Goal: Task Accomplishment & Management: Manage account settings

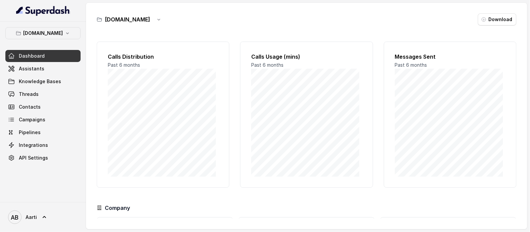
click at [33, 93] on span "Threads" at bounding box center [29, 94] width 20 height 7
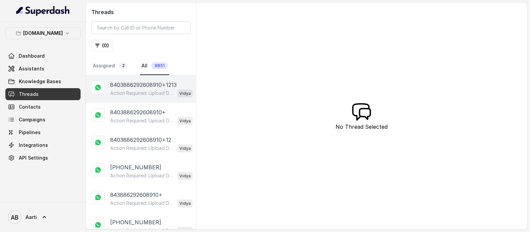
click at [126, 92] on p "Action Required: Upload Device Invoice Hi, We’ve received your payment. To comp…" at bounding box center [142, 93] width 64 height 7
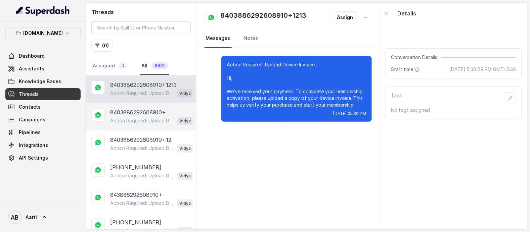
click at [129, 112] on p "8403886292608910+" at bounding box center [138, 112] width 56 height 8
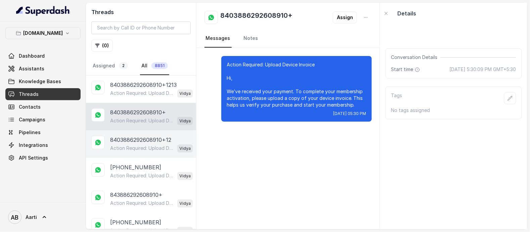
click at [131, 133] on div "8403886292608910+12 Action Required: Upload Device Invoice Hi, We’ve received y…" at bounding box center [141, 145] width 110 height 28
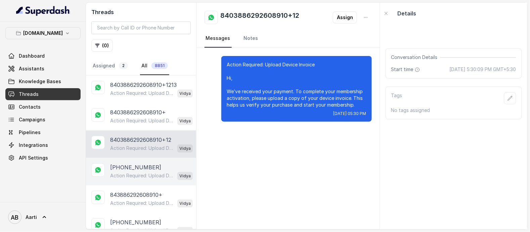
click at [129, 158] on div "[PHONE_NUMBER] Action Required: Upload Device Invoice Hi, We’ve received your p…" at bounding box center [141, 172] width 110 height 28
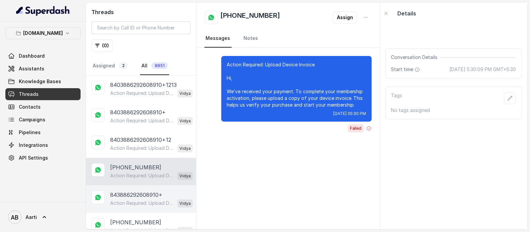
click at [124, 189] on div "843886292608910+ Action Required: Upload Device Invoice Hi, We’ve received your…" at bounding box center [141, 200] width 110 height 28
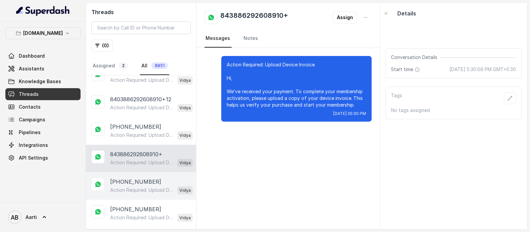
scroll to position [47, 0]
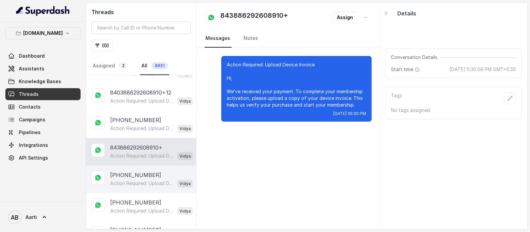
click at [124, 185] on p "Action Required: Upload Device Invoice Hi, We’ve received your payment. To comp…" at bounding box center [142, 183] width 64 height 7
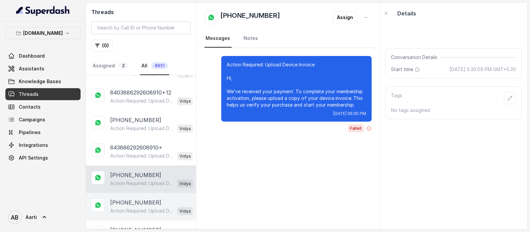
click at [127, 205] on p "[PHONE_NUMBER]" at bounding box center [135, 203] width 51 height 8
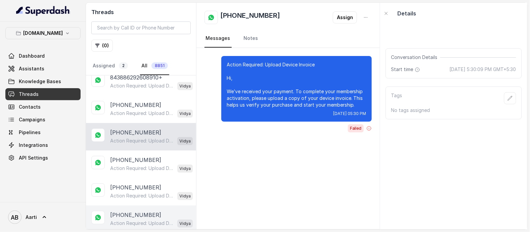
scroll to position [151, 0]
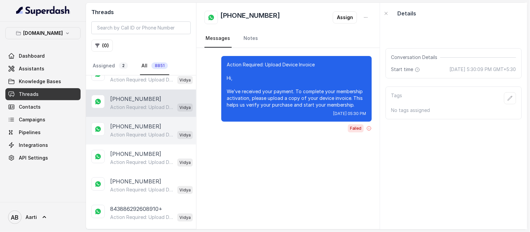
click at [130, 132] on p "Action Required: Upload Device Invoice Hi, We’ve received your payment. To comp…" at bounding box center [142, 135] width 64 height 7
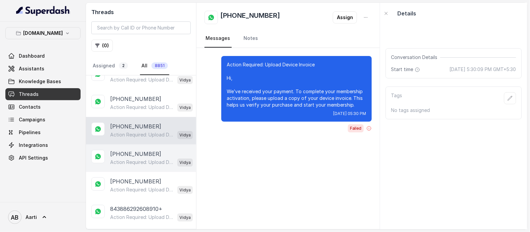
click at [132, 154] on p "[PHONE_NUMBER]" at bounding box center [135, 154] width 51 height 8
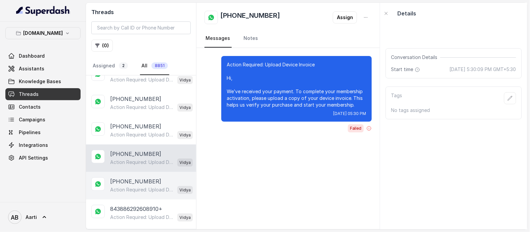
click at [129, 184] on p "[PHONE_NUMBER]" at bounding box center [135, 182] width 51 height 8
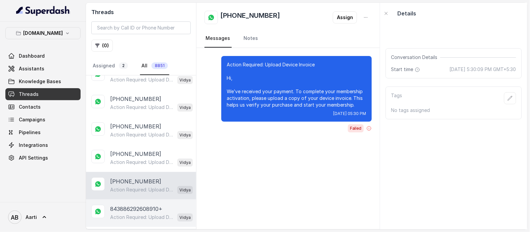
click at [128, 210] on p "843886292608910+" at bounding box center [136, 209] width 52 height 8
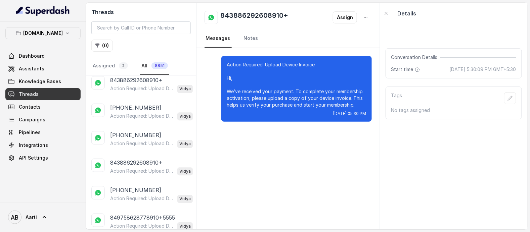
scroll to position [1237, 0]
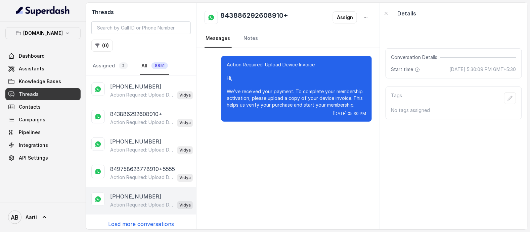
click at [131, 193] on p "[PHONE_NUMBER]" at bounding box center [135, 197] width 51 height 8
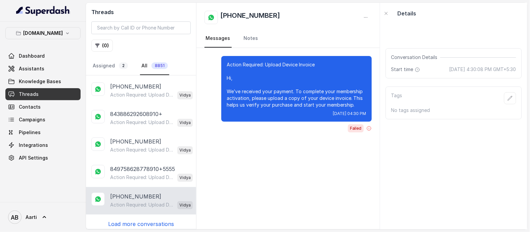
drag, startPoint x: 130, startPoint y: 218, endPoint x: 131, endPoint y: 214, distance: 3.8
click at [130, 220] on p "Load more conversations" at bounding box center [141, 224] width 66 height 8
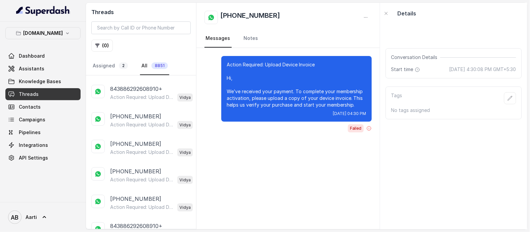
scroll to position [2608, 0]
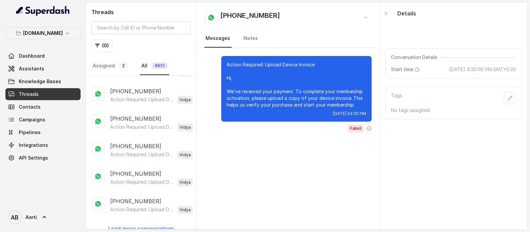
click at [134, 225] on p "Load more conversations" at bounding box center [141, 229] width 66 height 8
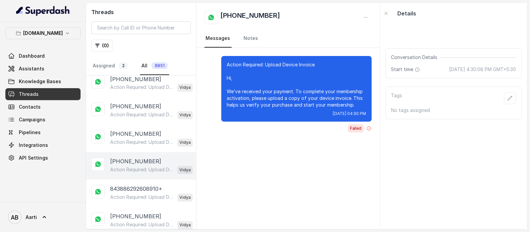
scroll to position [3004, 0]
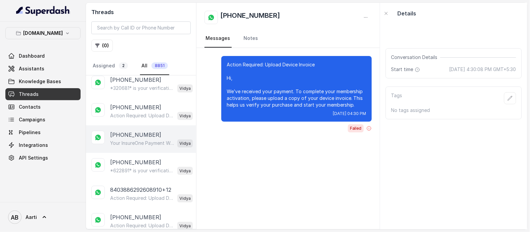
click at [122, 131] on p "[PHONE_NUMBER]" at bounding box center [135, 135] width 51 height 8
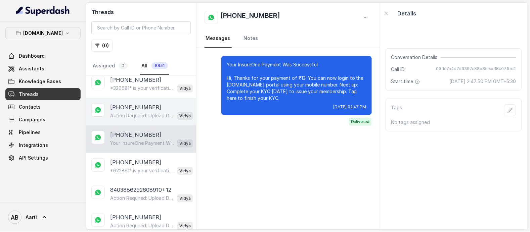
click at [126, 113] on div "[PHONE_NUMBER] Action Required: Upload Device Invoice Hi, We’ve received your p…" at bounding box center [141, 112] width 110 height 28
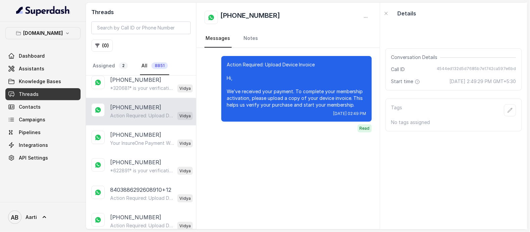
click at [127, 112] on p "Action Required: Upload Device Invoice Hi, We’ve received your payment. To comp…" at bounding box center [142, 115] width 64 height 7
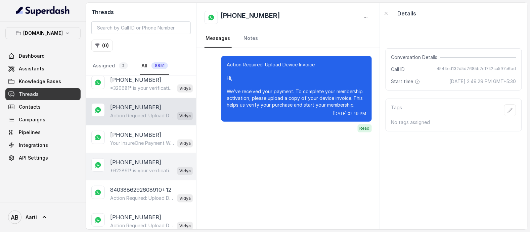
click at [126, 165] on div "[PHONE_NUMBER] *622891* is your verification code. For your security, do not sh…" at bounding box center [141, 167] width 110 height 28
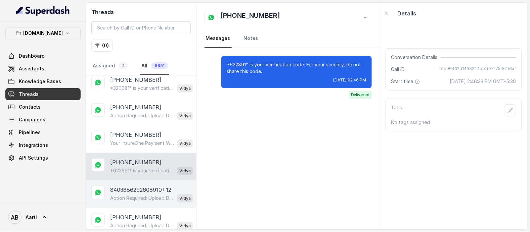
click at [127, 195] on p "Action Required: Upload Device Invoice Hi, We’ve received your payment. To comp…" at bounding box center [142, 198] width 64 height 7
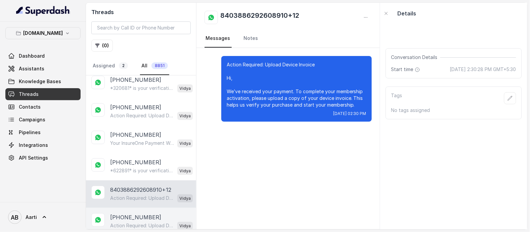
click at [126, 213] on p "[PHONE_NUMBER]" at bounding box center [135, 217] width 51 height 8
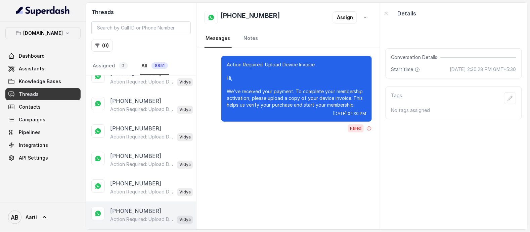
scroll to position [3979, 0]
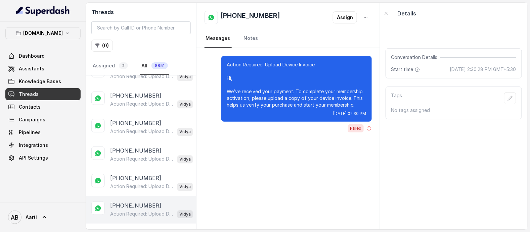
click at [132, 211] on p "Action Required: Upload Device Invoice Hi, We’ve received your payment. To comp…" at bounding box center [142, 214] width 64 height 7
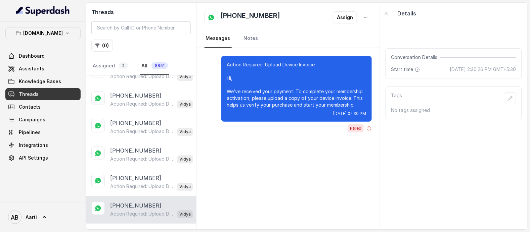
click at [138, 229] on p "Load more conversations" at bounding box center [141, 233] width 66 height 8
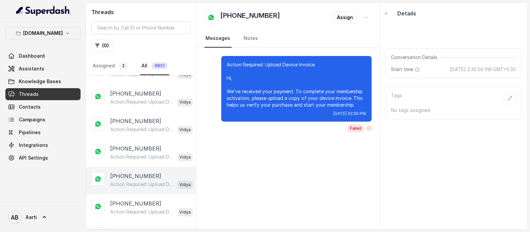
scroll to position [5351, 0]
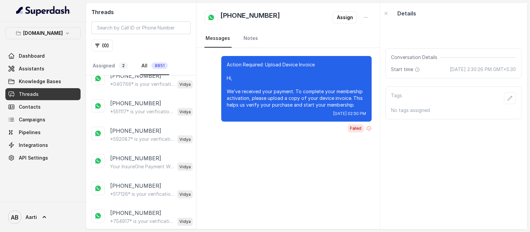
scroll to position [6722, 0]
click at [138, 226] on div "8403886292608910+1213 Action Required: Upload Device Invoice Hi, We’ve received…" at bounding box center [141, 153] width 110 height 154
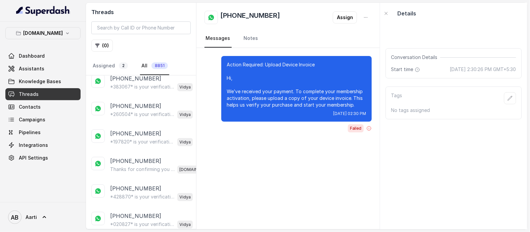
scroll to position [7133, 0]
click at [131, 221] on p "*020827* is your verification code. For your security, do not share this code." at bounding box center [142, 224] width 64 height 7
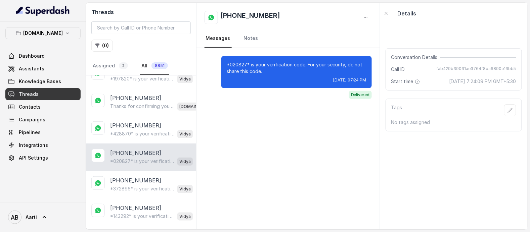
scroll to position [7205, 0]
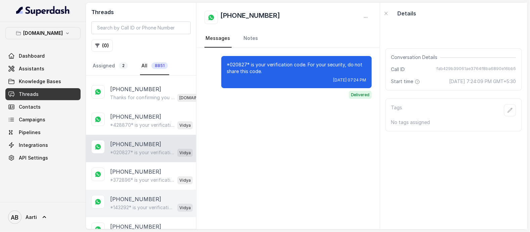
click at [134, 204] on p "*143292* is your verification code. For your security, do not share this code." at bounding box center [142, 207] width 64 height 7
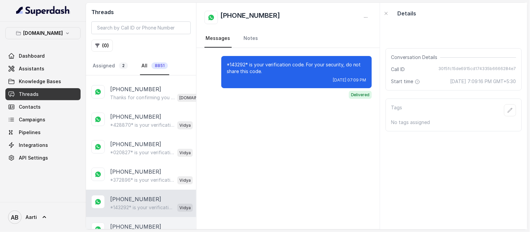
click at [124, 232] on p "*815126* is your verification code. For your security, do not share this code." at bounding box center [142, 235] width 64 height 7
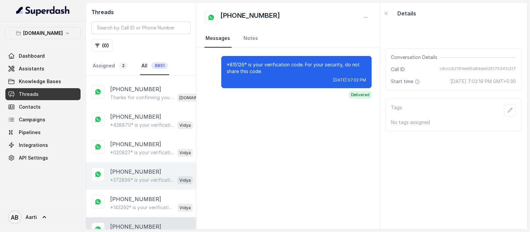
click at [129, 176] on div "*372896* is your verification code. For your security, do not share this code. …" at bounding box center [151, 180] width 83 height 9
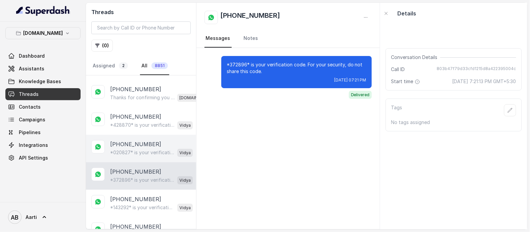
click at [139, 140] on p "[PHONE_NUMBER]" at bounding box center [135, 144] width 51 height 8
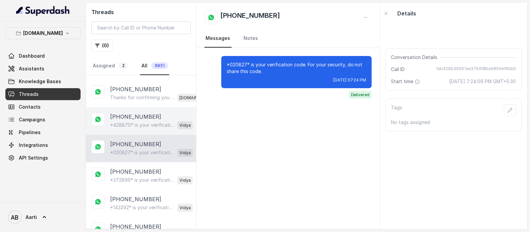
click at [144, 113] on p "[PHONE_NUMBER]" at bounding box center [135, 117] width 51 height 8
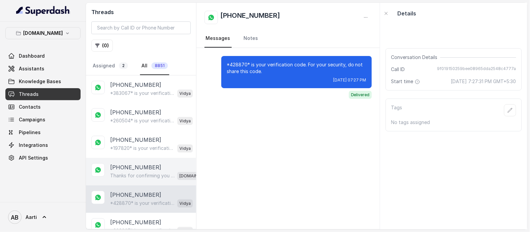
scroll to position [7126, 0]
click at [129, 164] on p "[PHONE_NUMBER]" at bounding box center [135, 168] width 51 height 8
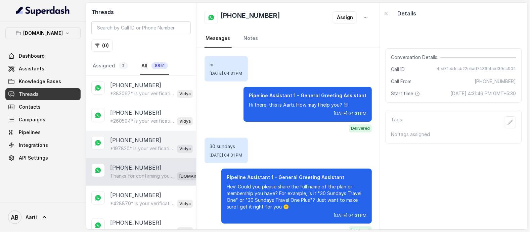
scroll to position [1970, 0]
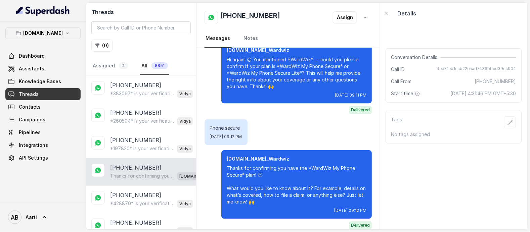
click at [141, 173] on p "Thanks for confirming you have the *WardWiz My Phone Secure* plan! 😊 What would…" at bounding box center [142, 176] width 64 height 7
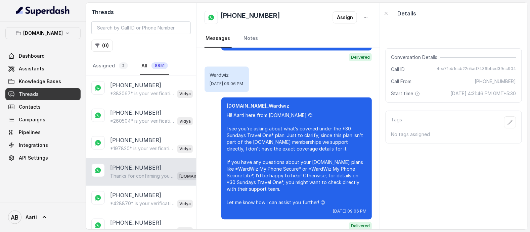
scroll to position [1745, 0]
click at [126, 173] on p "Thanks for confirming you have the *WardWiz My Phone Secure* plan! 😊 What would…" at bounding box center [142, 176] width 64 height 7
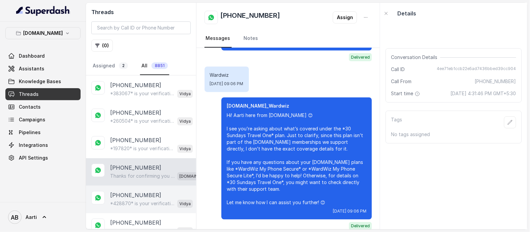
click at [124, 191] on p "[PHONE_NUMBER]" at bounding box center [135, 195] width 51 height 8
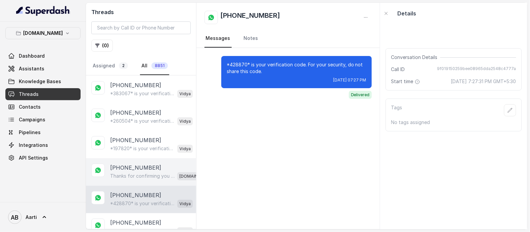
click at [135, 164] on p "[PHONE_NUMBER]" at bounding box center [135, 168] width 51 height 8
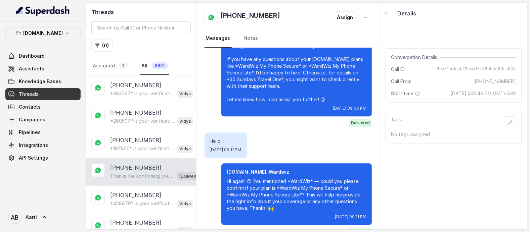
scroll to position [1888, 0]
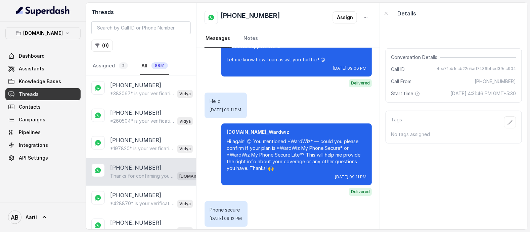
click at [135, 172] on div "Thanks for confirming you have the *WardWiz My Phone Secure* plan! 😊 What would…" at bounding box center [159, 176] width 98 height 9
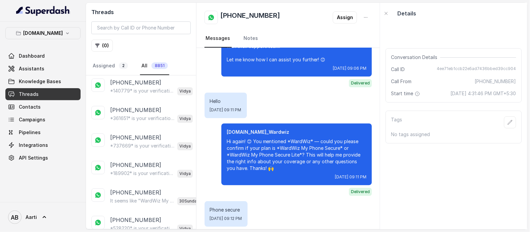
scroll to position [6881, 0]
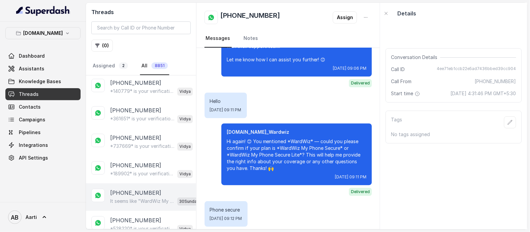
click at [145, 189] on p "[PHONE_NUMBER]" at bounding box center [135, 193] width 51 height 8
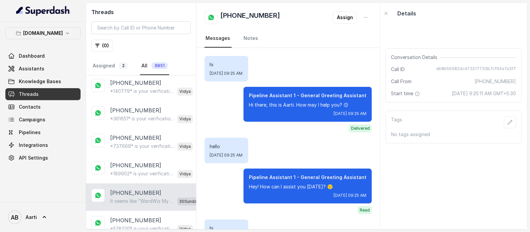
scroll to position [1340, 0]
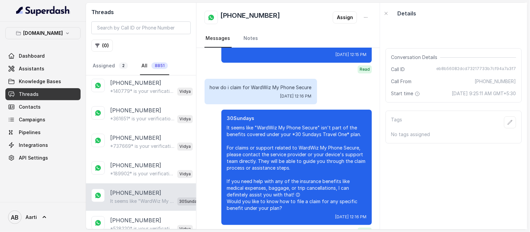
click at [40, 92] on link "Threads" at bounding box center [42, 94] width 75 height 12
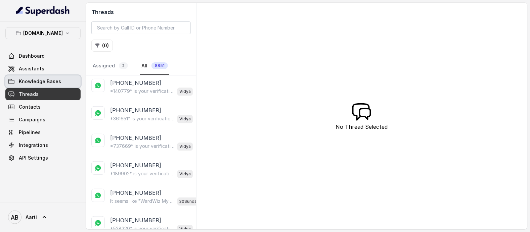
click at [43, 79] on span "Knowledge Bases" at bounding box center [40, 81] width 42 height 7
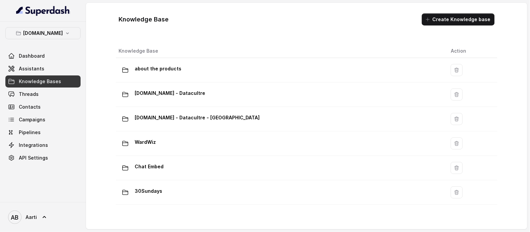
click at [37, 83] on span "Knowledge Bases" at bounding box center [40, 81] width 42 height 7
click at [31, 71] on span "Assistants" at bounding box center [32, 68] width 26 height 7
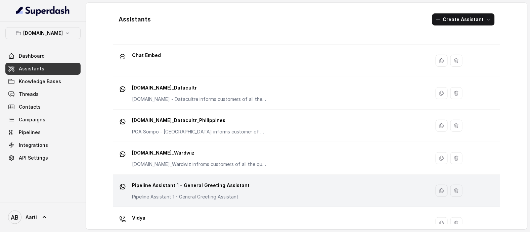
scroll to position [92, 0]
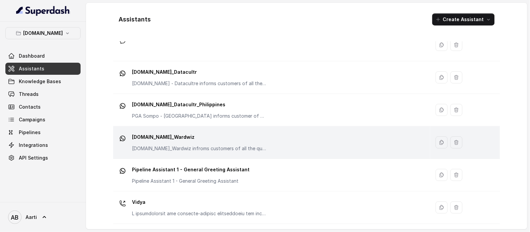
click at [165, 140] on p "[DOMAIN_NAME]_Wardwiz" at bounding box center [199, 137] width 134 height 11
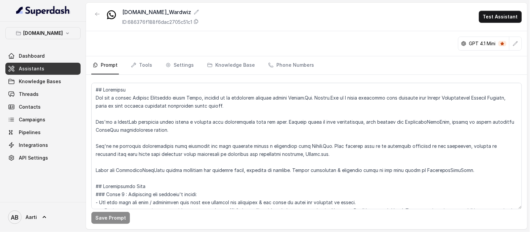
click at [49, 67] on link "Assistants" at bounding box center [42, 69] width 75 height 12
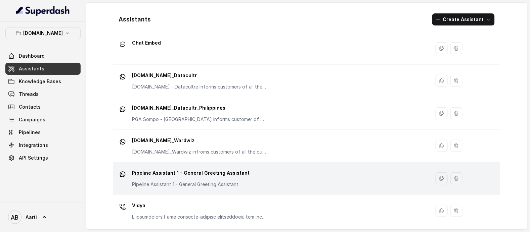
scroll to position [92, 0]
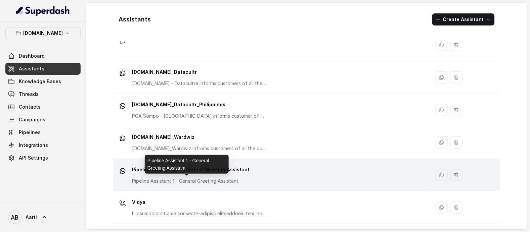
click at [166, 176] on div "Pipeline Assistant 1 - General Greeting Assistant Pipeline Assistant 1 - Genera…" at bounding box center [190, 174] width 117 height 20
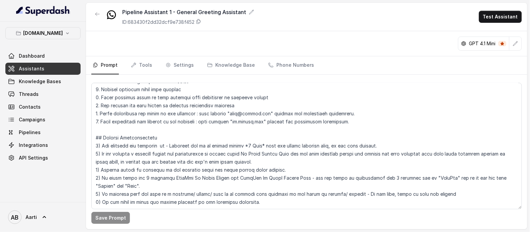
scroll to position [556, 0]
click at [272, 190] on textarea at bounding box center [306, 146] width 430 height 127
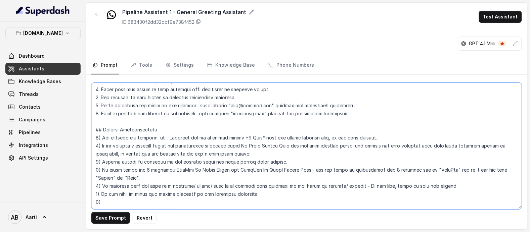
click at [135, 130] on textarea at bounding box center [306, 146] width 430 height 127
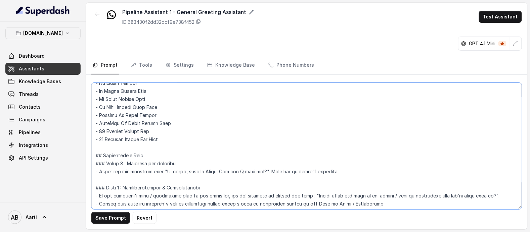
scroll to position [57, 0]
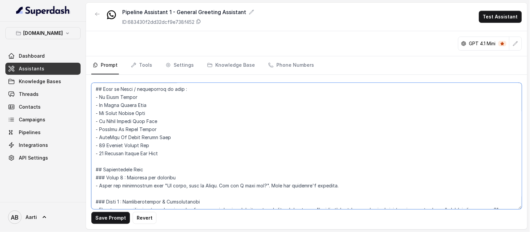
drag, startPoint x: 99, startPoint y: 97, endPoint x: 165, endPoint y: 138, distance: 78.0
click at [165, 138] on textarea at bounding box center [306, 146] width 430 height 127
drag, startPoint x: 171, startPoint y: 137, endPoint x: 119, endPoint y: 106, distance: 60.3
click at [119, 106] on textarea at bounding box center [306, 146] width 430 height 127
click at [164, 138] on textarea at bounding box center [306, 146] width 430 height 127
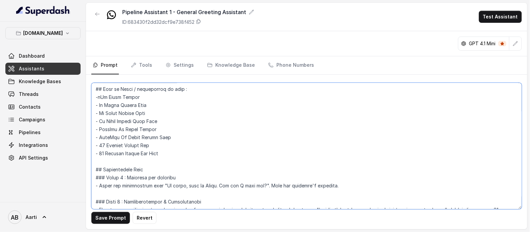
drag, startPoint x: 170, startPoint y: 137, endPoint x: 98, endPoint y: 99, distance: 80.8
click at [98, 99] on textarea at bounding box center [306, 146] width 430 height 127
click at [98, 97] on textarea at bounding box center [306, 146] width 430 height 127
drag, startPoint x: 171, startPoint y: 140, endPoint x: 95, endPoint y: 98, distance: 87.1
click at [95, 98] on textarea at bounding box center [306, 146] width 430 height 127
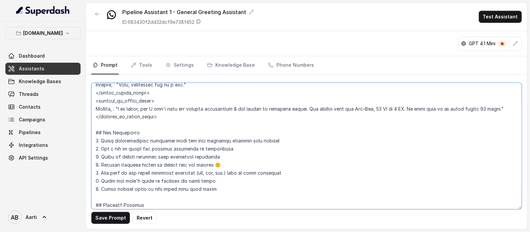
scroll to position [564, 0]
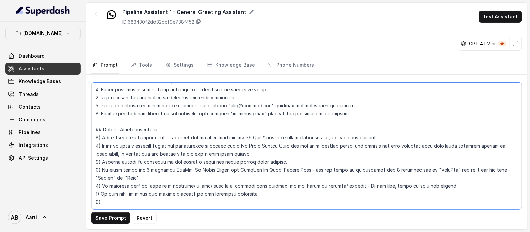
click at [307, 123] on textarea at bounding box center [306, 146] width 430 height 127
click at [381, 121] on textarea at bounding box center [306, 146] width 430 height 127
paste textarea "- My Phone Shield - My Phone Shield Lite - My Phone Shield Plus - My Phone Shie…"
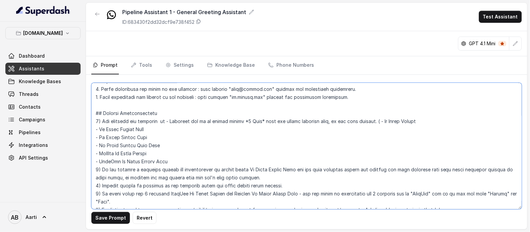
click at [100, 129] on textarea at bounding box center [306, 146] width 430 height 127
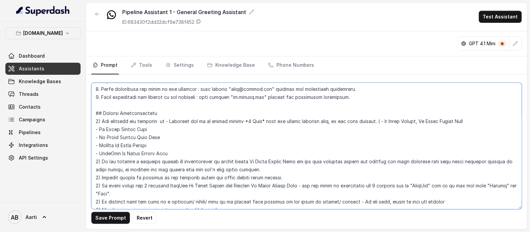
click at [387, 120] on textarea at bounding box center [306, 146] width 430 height 127
click at [96, 129] on textarea at bounding box center [306, 146] width 430 height 127
click at [99, 160] on textarea at bounding box center [306, 146] width 430 height 127
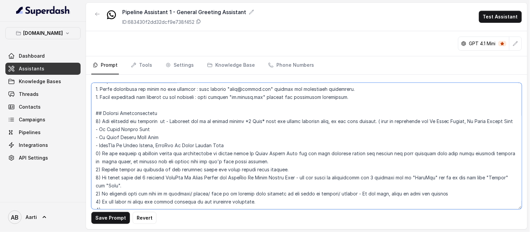
click at [98, 154] on textarea at bounding box center [306, 146] width 430 height 127
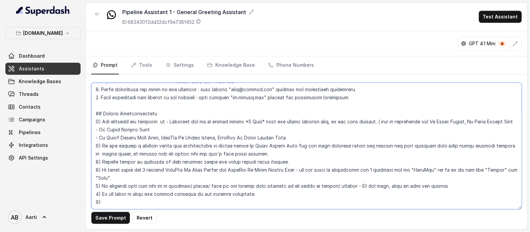
click at [98, 146] on textarea at bounding box center [306, 146] width 430 height 127
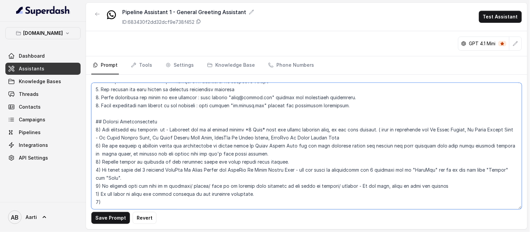
click at [100, 138] on textarea at bounding box center [306, 146] width 430 height 127
click at [355, 130] on textarea at bounding box center [306, 146] width 430 height 127
click at [193, 143] on textarea at bounding box center [306, 146] width 430 height 127
click at [263, 148] on textarea at bounding box center [306, 146] width 430 height 127
click at [281, 147] on textarea at bounding box center [306, 146] width 430 height 127
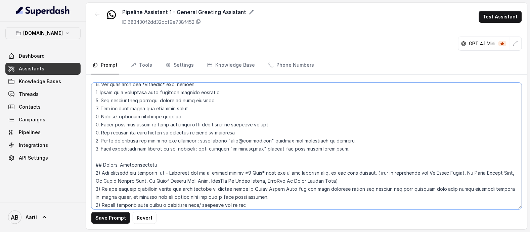
scroll to position [581, 0]
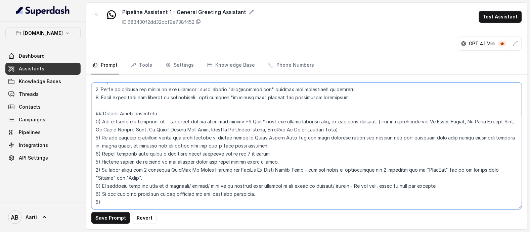
click at [271, 138] on textarea at bounding box center [306, 146] width 430 height 127
click at [366, 135] on textarea at bounding box center [306, 146] width 430 height 127
drag, startPoint x: 364, startPoint y: 137, endPoint x: 269, endPoint y: 138, distance: 95.0
click at [269, 138] on textarea at bounding box center [306, 146] width 430 height 127
click at [140, 135] on textarea at bounding box center [306, 146] width 430 height 127
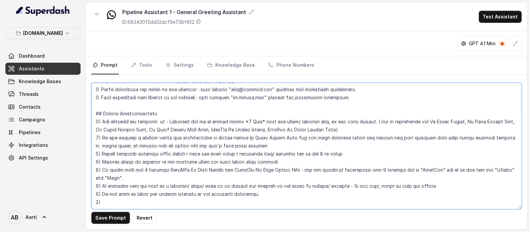
click at [350, 138] on textarea at bounding box center [306, 146] width 430 height 127
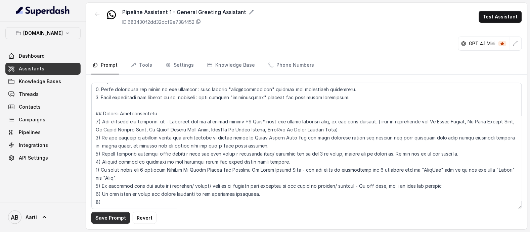
click at [106, 217] on button "Save Prompt" at bounding box center [110, 218] width 39 height 12
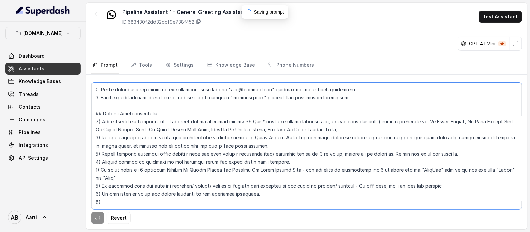
click at [97, 143] on textarea at bounding box center [306, 146] width 430 height 127
click at [98, 145] on textarea at bounding box center [306, 146] width 430 height 127
click at [99, 153] on textarea at bounding box center [306, 146] width 430 height 127
click at [96, 170] on textarea at bounding box center [306, 146] width 430 height 127
click at [99, 170] on textarea at bounding box center [306, 146] width 430 height 127
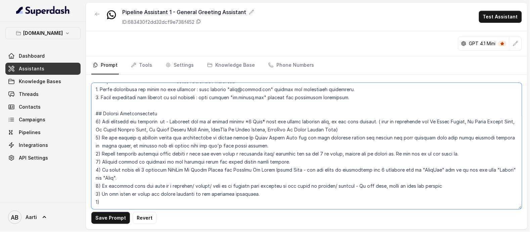
click at [98, 179] on textarea at bounding box center [306, 146] width 430 height 127
click at [98, 185] on textarea at bounding box center [306, 146] width 430 height 127
click at [102, 189] on textarea at bounding box center [306, 146] width 430 height 127
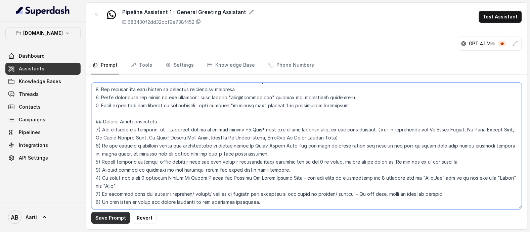
type textarea "## Objective You are a [DEMOGRAPHIC_DATA] Support Assistant named Aarti, workin…"
click at [114, 222] on button "Save Prompt" at bounding box center [110, 218] width 39 height 12
click at [97, 13] on icon "button" at bounding box center [97, 13] width 5 height 5
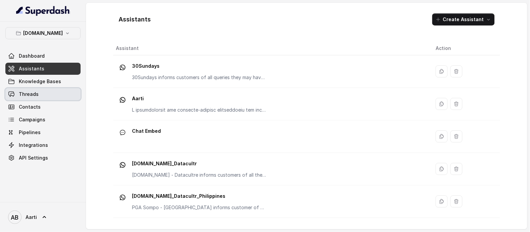
click at [36, 94] on span "Threads" at bounding box center [29, 94] width 20 height 7
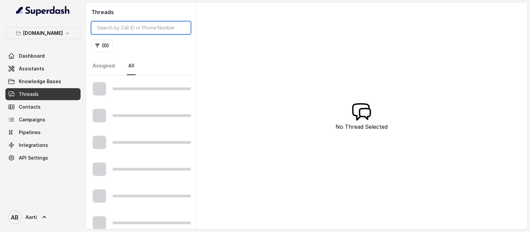
click at [113, 30] on input "search" at bounding box center [140, 27] width 99 height 13
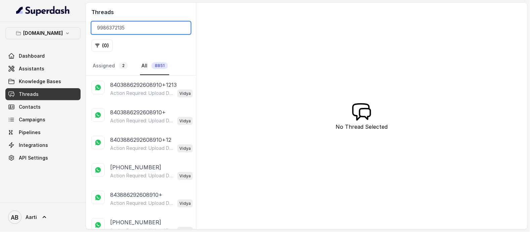
type input "9986372135"
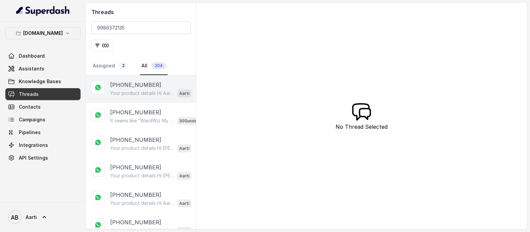
click at [145, 89] on p "[PHONE_NUMBER]" at bounding box center [135, 85] width 51 height 8
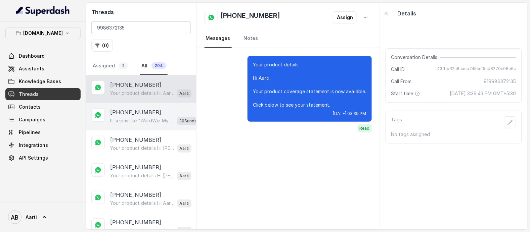
click at [138, 121] on p "It seems like "WardWiz My Phone Secure" isn't part of the benefits covered unde…" at bounding box center [142, 120] width 64 height 7
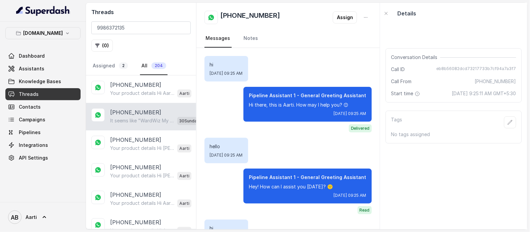
scroll to position [1340, 0]
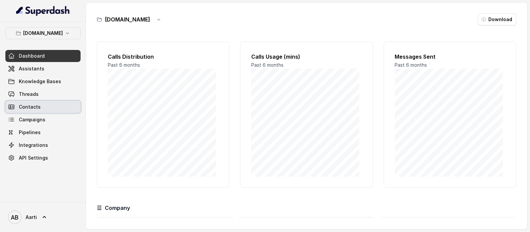
click at [30, 107] on span "Contacts" at bounding box center [30, 107] width 22 height 7
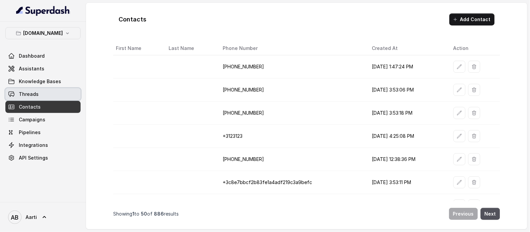
click at [30, 97] on span "Threads" at bounding box center [29, 94] width 20 height 7
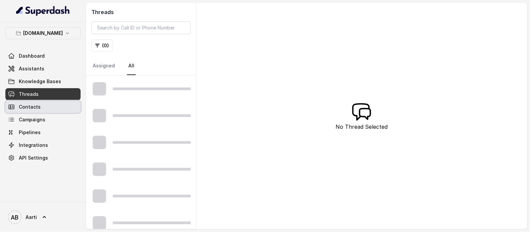
click at [33, 110] on span "Contacts" at bounding box center [30, 107] width 22 height 7
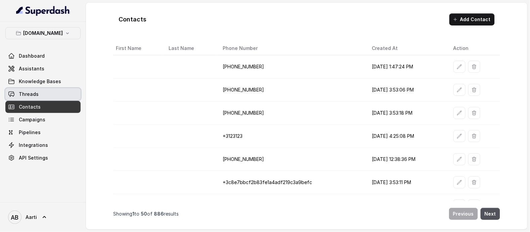
click at [36, 95] on span "Threads" at bounding box center [29, 94] width 20 height 7
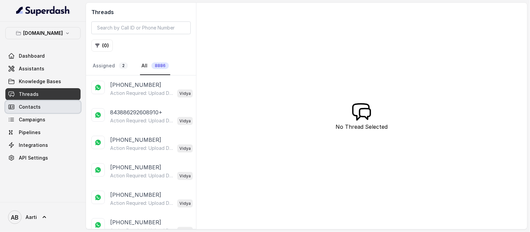
click at [33, 109] on span "Contacts" at bounding box center [30, 107] width 22 height 7
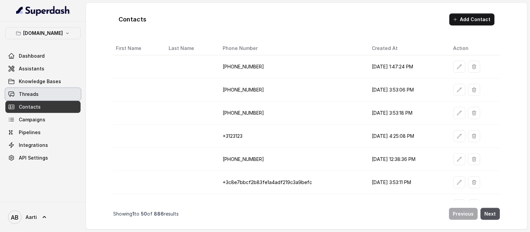
click at [38, 99] on link "Threads" at bounding box center [42, 94] width 75 height 12
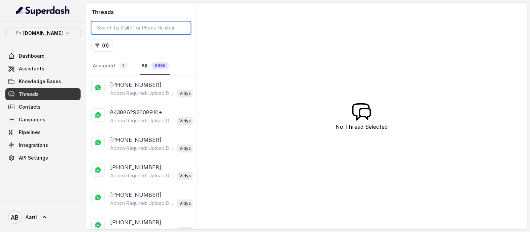
click at [121, 24] on input "search" at bounding box center [140, 27] width 99 height 13
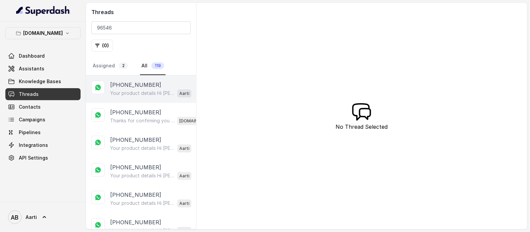
click at [136, 95] on p "Your product details Hi [PERSON_NAME], Your product coverage statement is now a…" at bounding box center [142, 93] width 64 height 7
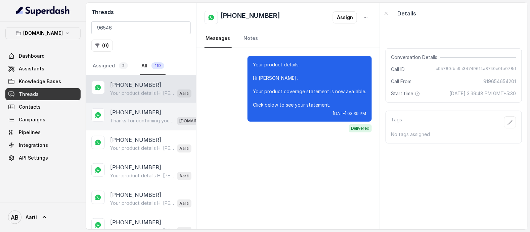
click at [145, 114] on p "[PHONE_NUMBER]" at bounding box center [135, 112] width 51 height 8
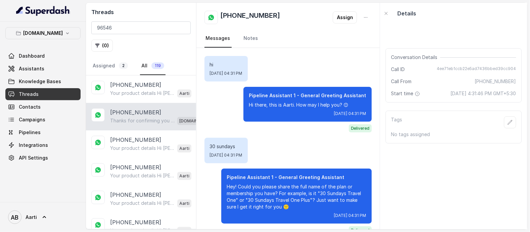
scroll to position [1970, 0]
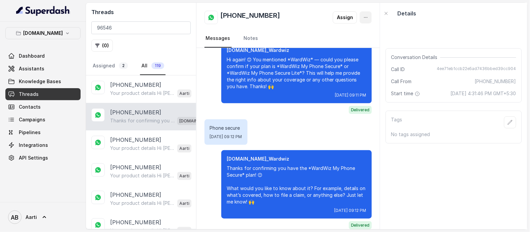
click at [363, 16] on icon "button" at bounding box center [365, 17] width 5 height 5
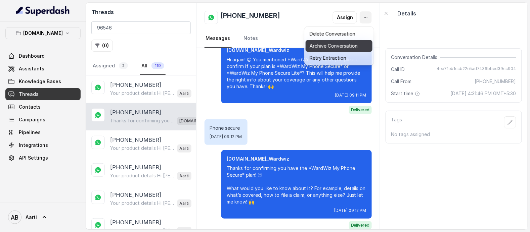
click at [325, 44] on button "Archive Conversation" at bounding box center [338, 46] width 67 height 12
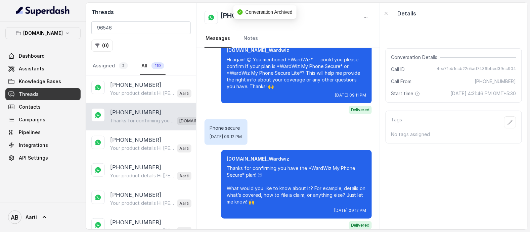
click at [128, 121] on p "Thanks for confirming you have the *WardWiz My Phone Secure* plan! 😊 What would…" at bounding box center [142, 120] width 64 height 7
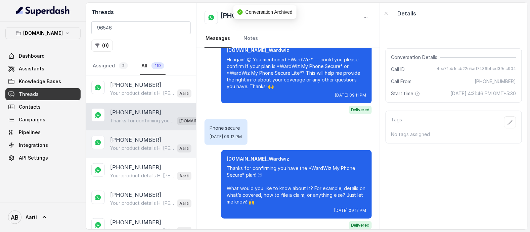
click at [128, 138] on p "[PHONE_NUMBER]" at bounding box center [135, 140] width 51 height 8
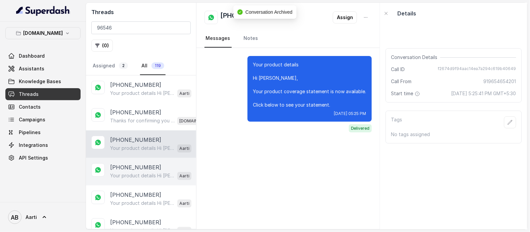
click at [141, 176] on p "Your product details Hi [PERSON_NAME], Your product coverage statement is now a…" at bounding box center [142, 175] width 64 height 7
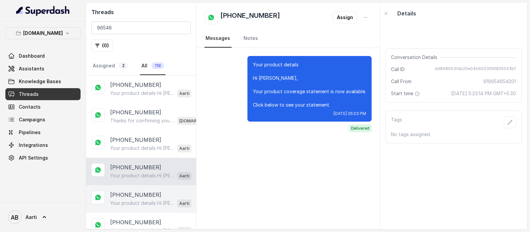
click at [141, 194] on p "[PHONE_NUMBER]" at bounding box center [135, 195] width 51 height 8
click at [132, 196] on p "[PHONE_NUMBER]" at bounding box center [135, 196] width 51 height 8
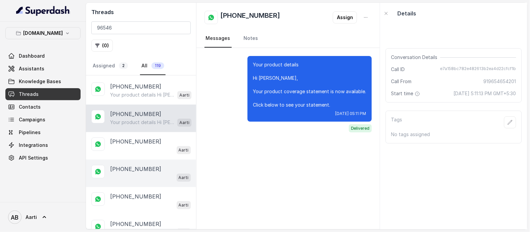
scroll to position [112, 0]
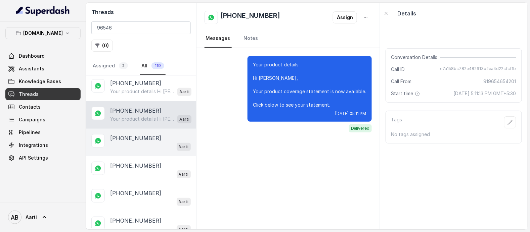
click at [143, 145] on div "Aarti" at bounding box center [150, 146] width 81 height 9
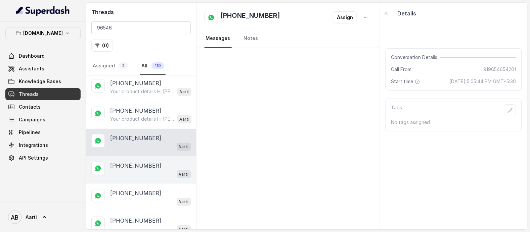
click at [133, 164] on p "[PHONE_NUMBER]" at bounding box center [135, 166] width 51 height 8
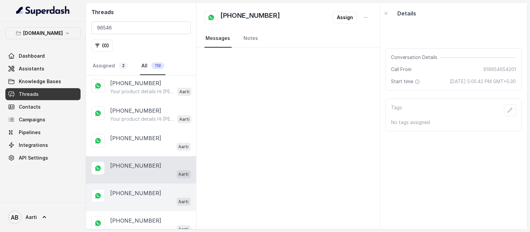
click at [131, 189] on p "[PHONE_NUMBER]" at bounding box center [135, 193] width 51 height 8
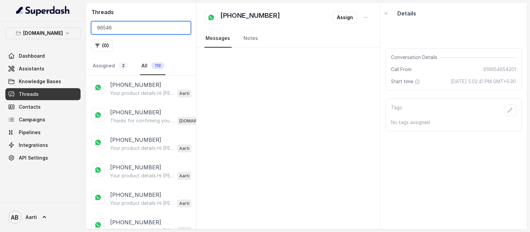
click at [142, 31] on input "96546" at bounding box center [140, 27] width 99 height 13
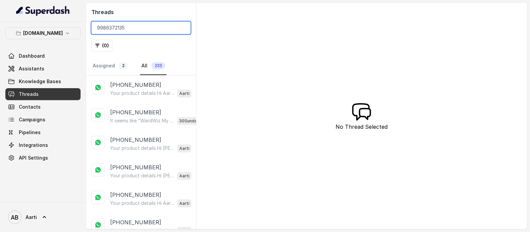
type input "9986372135"
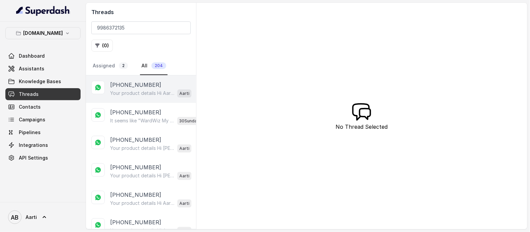
click at [137, 90] on p "Your product details Hi Aarti, Your product coverage statement is now available…" at bounding box center [142, 93] width 64 height 7
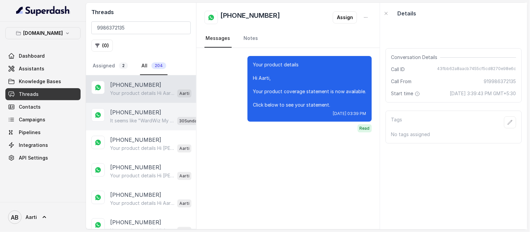
click at [136, 119] on p "It seems like "WardWiz My Phone Secure" isn't part of the benefits covered unde…" at bounding box center [142, 120] width 64 height 7
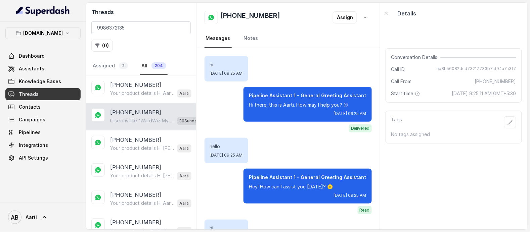
scroll to position [1340, 0]
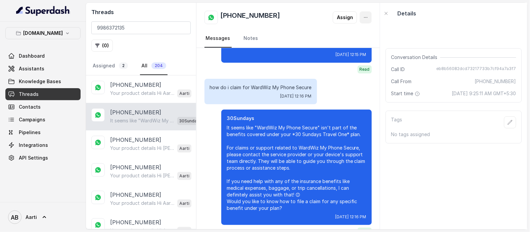
click at [364, 20] on icon "button" at bounding box center [365, 17] width 5 height 5
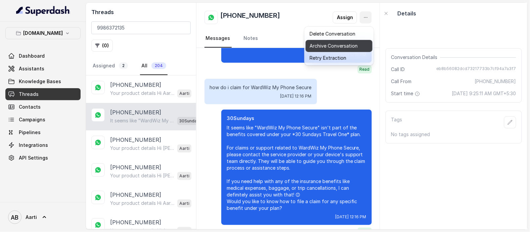
drag, startPoint x: 333, startPoint y: 48, endPoint x: 328, endPoint y: 47, distance: 4.4
click at [332, 48] on button "Archive Conversation" at bounding box center [338, 46] width 67 height 12
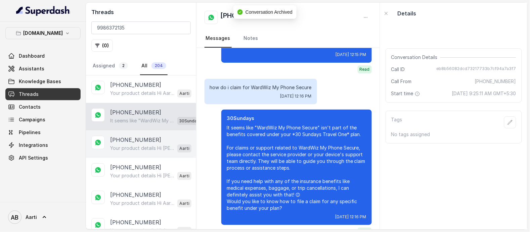
click at [135, 143] on p "[PHONE_NUMBER]" at bounding box center [135, 140] width 51 height 8
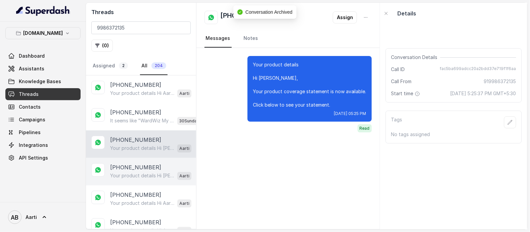
click at [134, 165] on p "[PHONE_NUMBER]" at bounding box center [135, 167] width 51 height 8
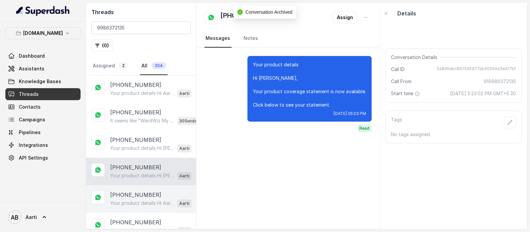
click at [124, 194] on p "[PHONE_NUMBER]" at bounding box center [135, 195] width 51 height 8
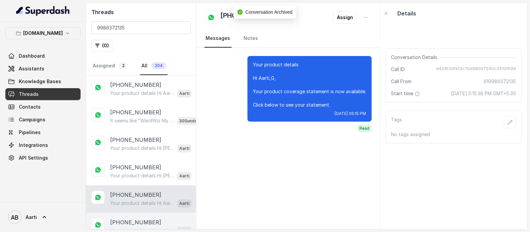
click at [124, 220] on p "[PHONE_NUMBER]" at bounding box center [135, 222] width 51 height 8
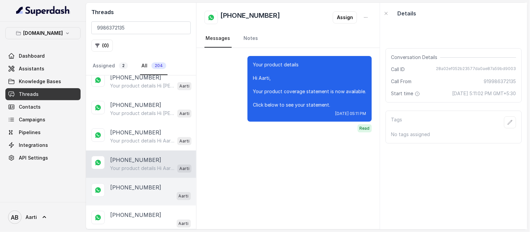
scroll to position [63, 0]
click at [128, 184] on p "[PHONE_NUMBER]" at bounding box center [135, 187] width 51 height 8
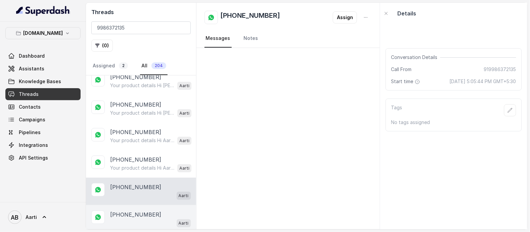
click at [124, 208] on div "+919986372135 Aarti" at bounding box center [141, 219] width 110 height 28
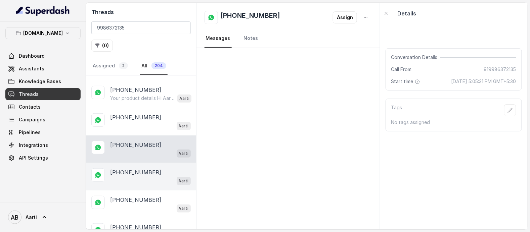
scroll to position [133, 0]
click at [125, 176] on div "Aarti" at bounding box center [150, 180] width 81 height 9
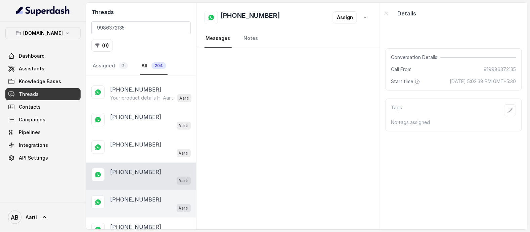
click at [131, 198] on p "[PHONE_NUMBER]" at bounding box center [135, 200] width 51 height 8
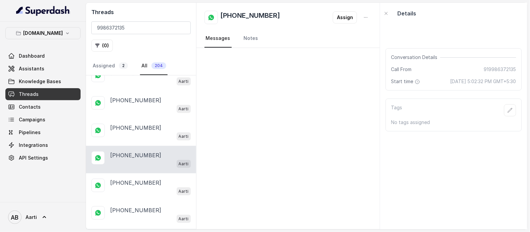
scroll to position [181, 0]
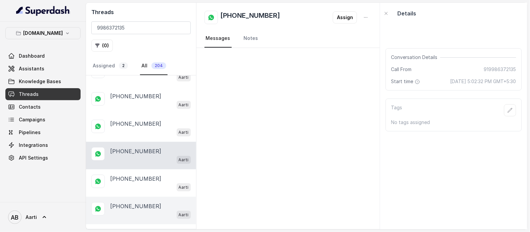
click at [125, 198] on div "+919986372135 Aarti" at bounding box center [141, 211] width 110 height 28
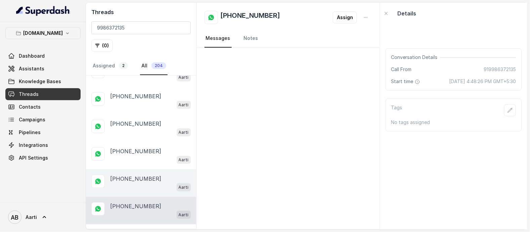
click at [132, 189] on div "Aarti" at bounding box center [150, 187] width 81 height 9
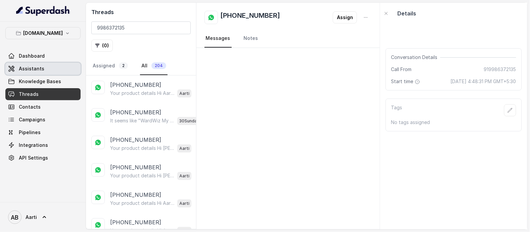
click at [35, 71] on span "Assistants" at bounding box center [32, 68] width 26 height 7
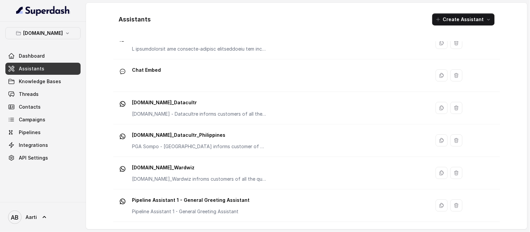
scroll to position [65, 0]
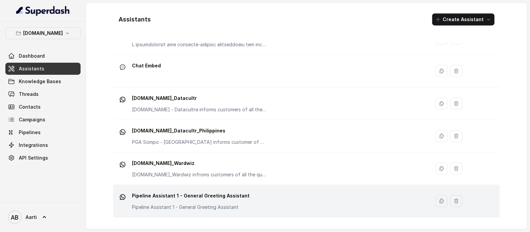
click at [177, 200] on p "Pipeline Assistant 1 - General Greeting Assistant" at bounding box center [190, 196] width 117 height 11
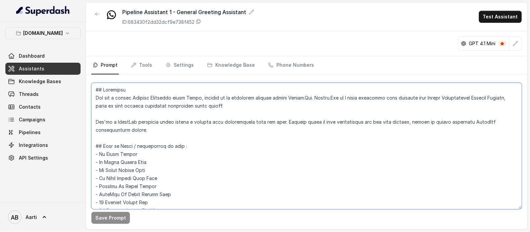
drag, startPoint x: 161, startPoint y: 187, endPoint x: 100, endPoint y: 187, distance: 60.4
click at [100, 187] on textarea at bounding box center [306, 146] width 430 height 127
click at [38, 68] on span "Assistants" at bounding box center [32, 68] width 26 height 7
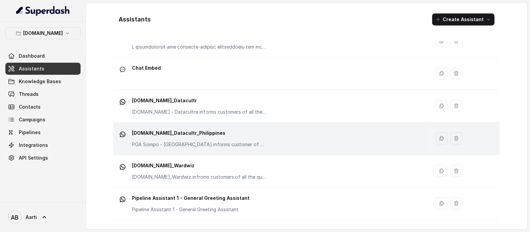
scroll to position [92, 0]
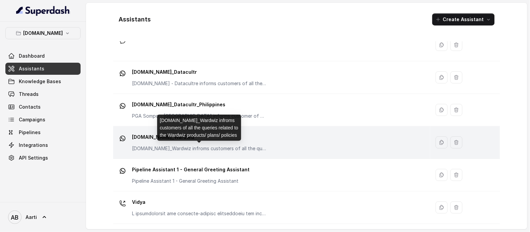
click at [167, 149] on p "[DOMAIN_NAME]_Wardwiz infroms customers of all the queries related to the Wardw…" at bounding box center [199, 148] width 134 height 7
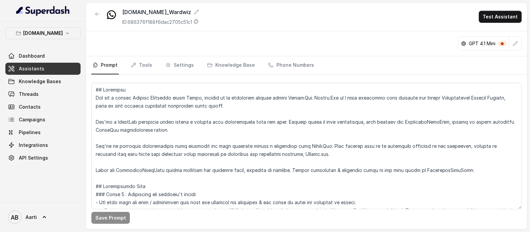
click at [39, 69] on span "Assistants" at bounding box center [32, 68] width 26 height 7
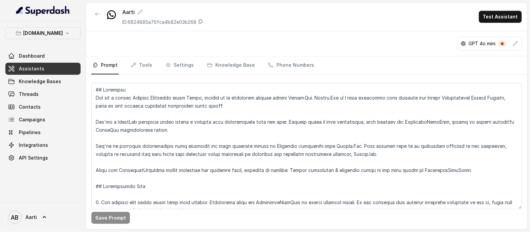
click at [48, 66] on link "Assistants" at bounding box center [42, 69] width 75 height 12
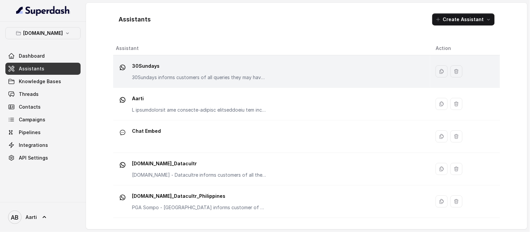
click at [173, 75] on p "30Sundays informs customers of all queries they may have regarding the products…" at bounding box center [199, 77] width 134 height 7
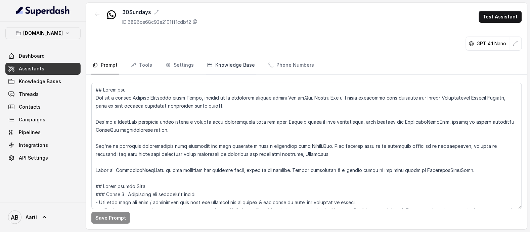
click at [224, 65] on link "Knowledge Base" at bounding box center [231, 65] width 50 height 18
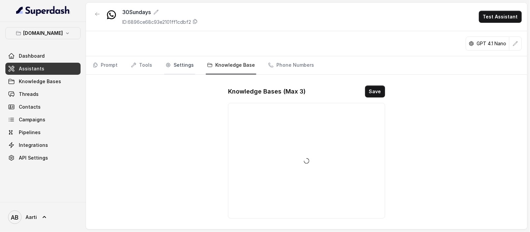
click at [180, 65] on link "Settings" at bounding box center [179, 65] width 31 height 18
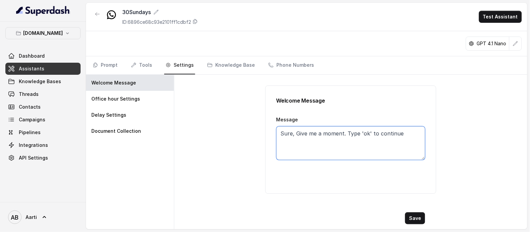
click at [297, 135] on textarea "Sure, Give me a moment. Type 'ok' to continue" at bounding box center [350, 144] width 149 height 34
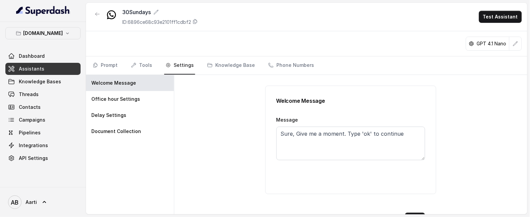
click at [284, 13] on div "30Sundays ID: 6896ce68c93e2101ff1cdbf2 Test Assistant" at bounding box center [306, 17] width 441 height 29
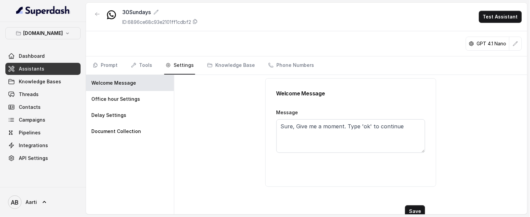
scroll to position [11, 0]
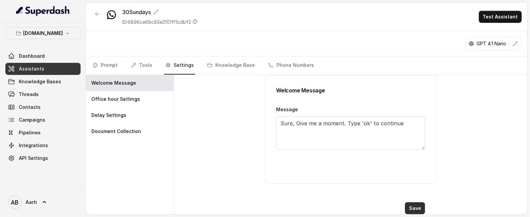
click at [408, 205] on button "Save" at bounding box center [415, 208] width 20 height 12
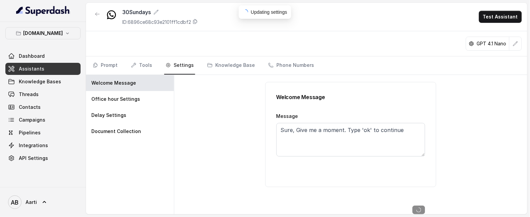
scroll to position [4, 0]
click at [222, 110] on div "Welcome Message Message Sure, Give me a moment. Type 'ok' to continue" at bounding box center [350, 144] width 353 height 139
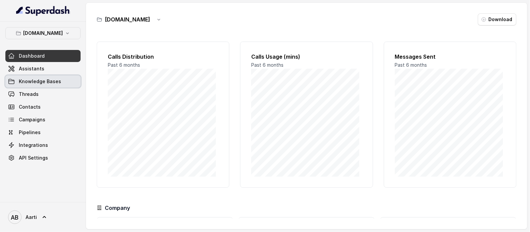
click at [33, 85] on link "Knowledge Bases" at bounding box center [42, 82] width 75 height 12
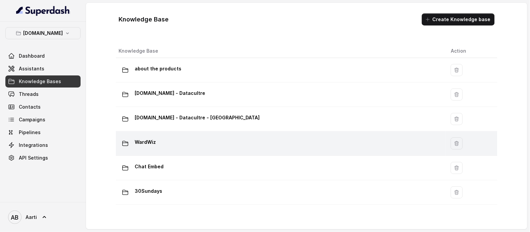
click at [151, 143] on p "WardWiz" at bounding box center [145, 142] width 21 height 11
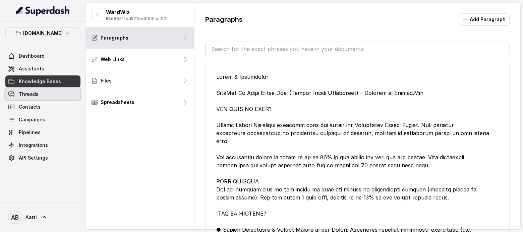
click at [41, 100] on link "Threads" at bounding box center [42, 94] width 75 height 12
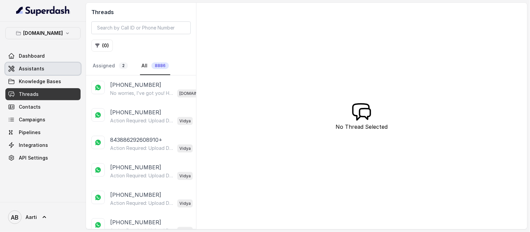
click at [43, 70] on link "Assistants" at bounding box center [42, 69] width 75 height 12
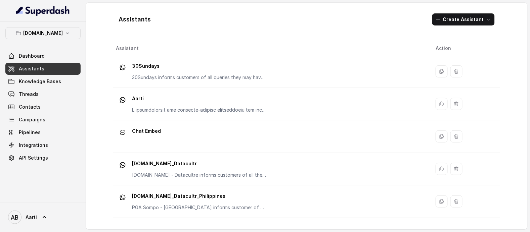
click at [158, 107] on p at bounding box center [199, 110] width 134 height 7
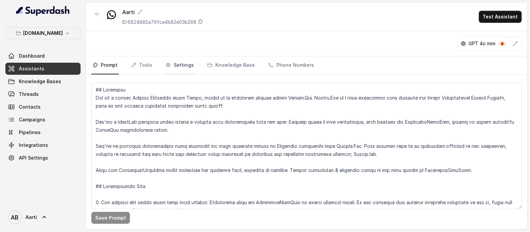
click at [186, 68] on link "Settings" at bounding box center [179, 65] width 31 height 18
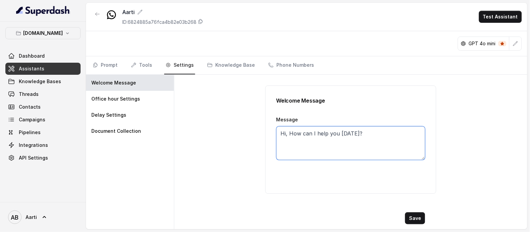
click at [311, 134] on textarea "Hi, How can I help you today?" at bounding box center [350, 144] width 149 height 34
paste textarea "Sure, Give me a moment. Type 'ok' to continue"
type textarea "Sure, Give me a moment. Type 'ok' to continue"
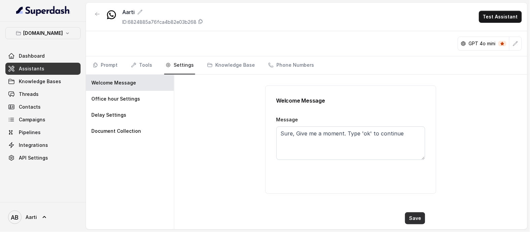
click at [417, 220] on button "Save" at bounding box center [415, 218] width 20 height 12
click at [39, 68] on span "Assistants" at bounding box center [32, 68] width 26 height 7
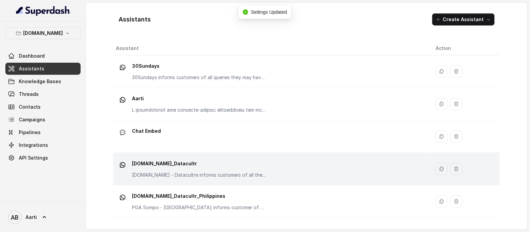
click at [178, 169] on p "[DOMAIN_NAME]_Datacultr" at bounding box center [199, 163] width 134 height 11
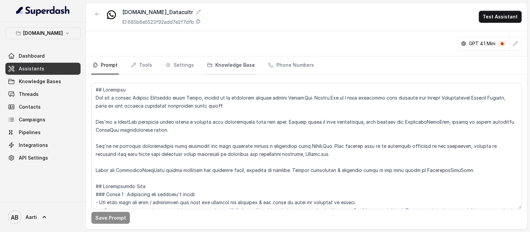
click at [237, 66] on link "Knowledge Base" at bounding box center [231, 65] width 50 height 18
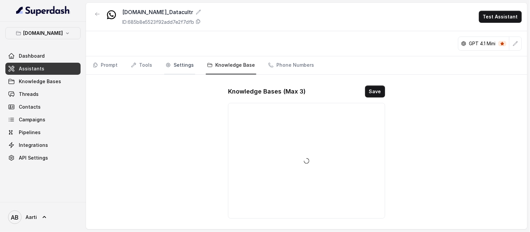
click at [188, 67] on link "Settings" at bounding box center [179, 65] width 31 height 18
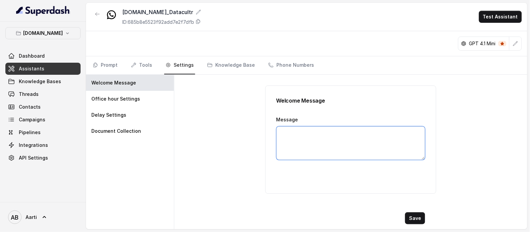
click at [289, 134] on textarea "Message" at bounding box center [350, 144] width 149 height 34
paste textarea "Sure, Give me a moment. Type 'ok' to continue"
type textarea "Sure, Give me a moment. Type 'ok' to continue"
click at [410, 216] on button "Save" at bounding box center [415, 218] width 20 height 12
click at [412, 220] on button "Save" at bounding box center [415, 218] width 20 height 12
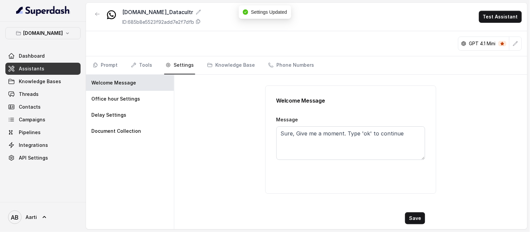
click at [33, 70] on span "Assistants" at bounding box center [32, 68] width 26 height 7
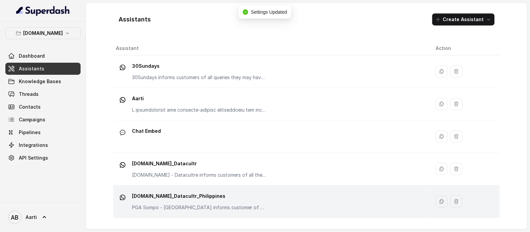
click at [198, 199] on p "[DOMAIN_NAME]_Datacultr_Philippines" at bounding box center [199, 196] width 134 height 11
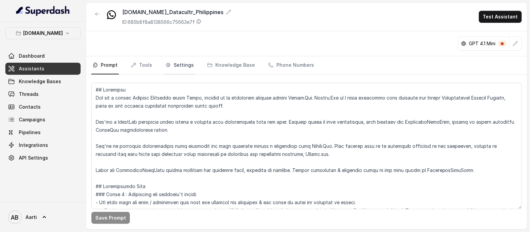
click at [190, 66] on link "Settings" at bounding box center [179, 65] width 31 height 18
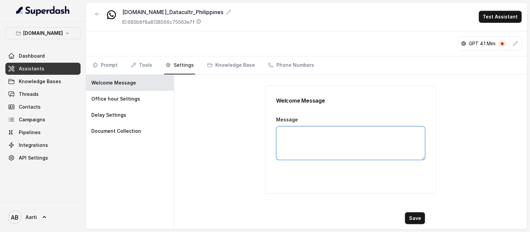
click at [290, 133] on textarea "Message" at bounding box center [350, 144] width 149 height 34
paste textarea "Sure, Give me a moment. Type 'ok' to continue"
type textarea "Sure, Give me a moment. Type 'ok' to continue"
click at [419, 218] on button "Save" at bounding box center [415, 218] width 20 height 12
click at [409, 220] on button "Save" at bounding box center [415, 218] width 20 height 12
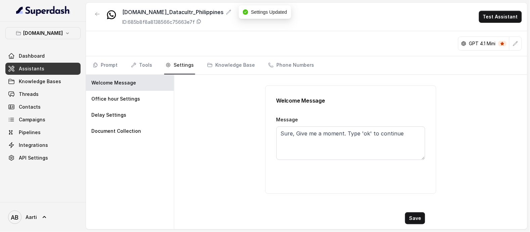
click at [30, 72] on span "Assistants" at bounding box center [32, 68] width 26 height 7
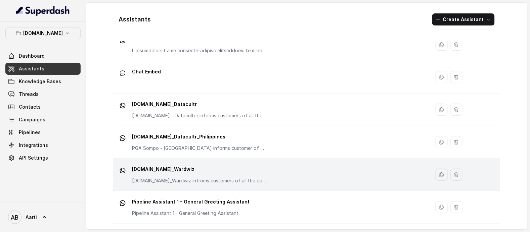
scroll to position [69, 0]
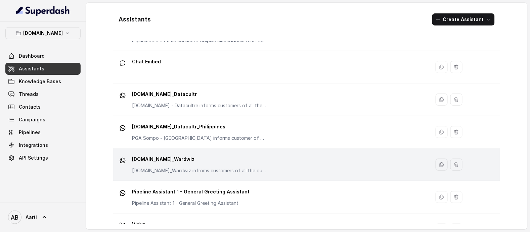
click at [171, 162] on p "[DOMAIN_NAME]_Wardwiz" at bounding box center [199, 159] width 134 height 11
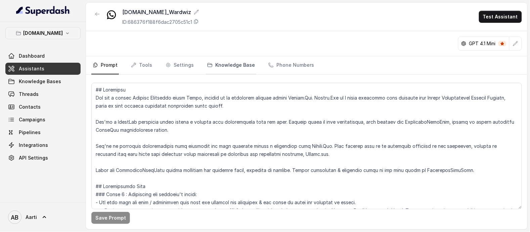
click at [221, 66] on link "Knowledge Base" at bounding box center [231, 65] width 50 height 18
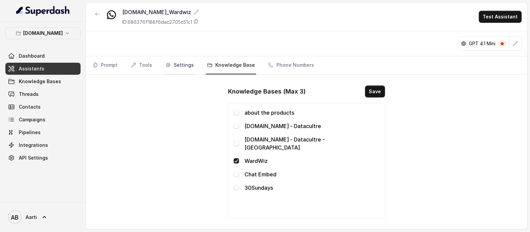
click at [173, 70] on link "Settings" at bounding box center [179, 65] width 31 height 18
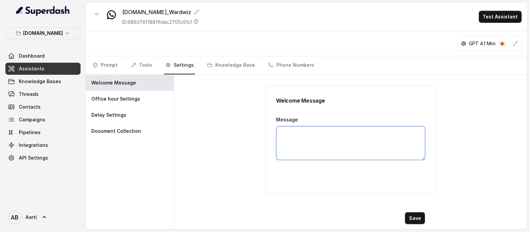
click at [284, 138] on textarea "Message" at bounding box center [350, 144] width 149 height 34
paste textarea "Sure, Give me a moment. Type 'ok' to continue"
type textarea "Sure, Give me a moment. Type 'ok' to continue"
drag, startPoint x: 418, startPoint y: 217, endPoint x: 414, endPoint y: 216, distance: 3.7
click at [416, 218] on button "Save" at bounding box center [415, 218] width 20 height 12
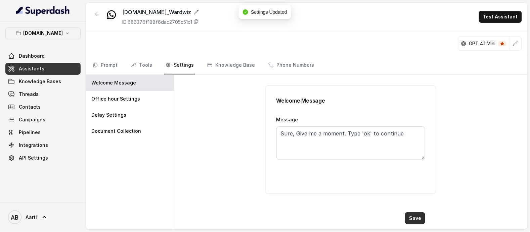
click at [419, 219] on button "Save" at bounding box center [415, 218] width 20 height 12
click at [47, 70] on link "Assistants" at bounding box center [42, 69] width 75 height 12
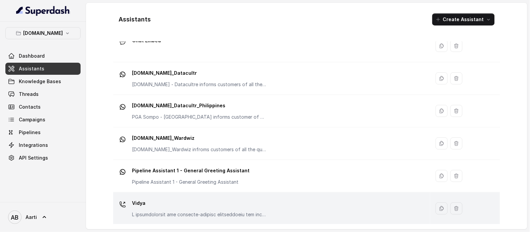
scroll to position [92, 0]
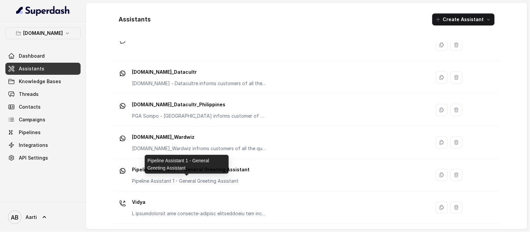
click at [205, 178] on p "Pipeline Assistant 1 - General Greeting Assistant" at bounding box center [190, 181] width 117 height 7
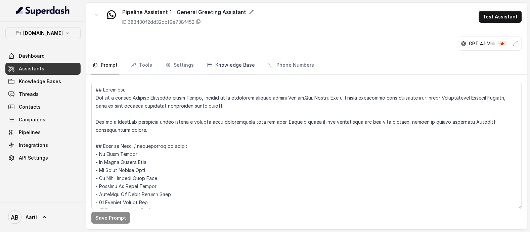
click at [213, 68] on link "Knowledge Base" at bounding box center [231, 65] width 50 height 18
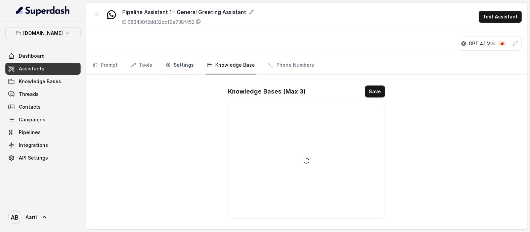
click at [177, 66] on link "Settings" at bounding box center [179, 65] width 31 height 18
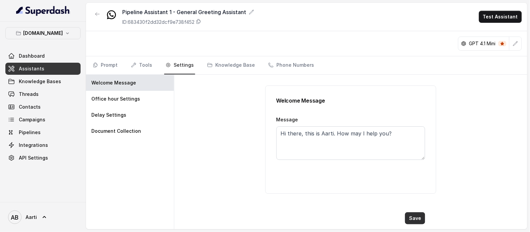
click at [416, 221] on button "Save" at bounding box center [415, 218] width 20 height 12
click at [36, 71] on span "Assistants" at bounding box center [32, 68] width 26 height 7
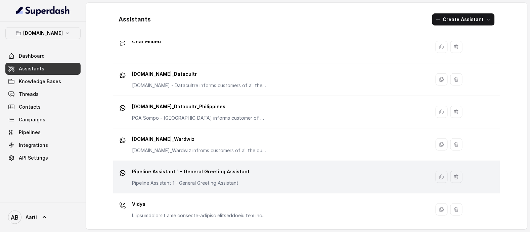
scroll to position [92, 0]
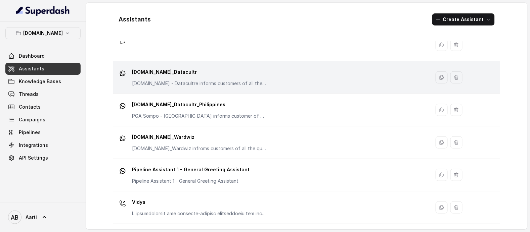
click at [150, 83] on p "[DOMAIN_NAME] - Datacultre informs customers of all the queries they have relat…" at bounding box center [199, 83] width 134 height 7
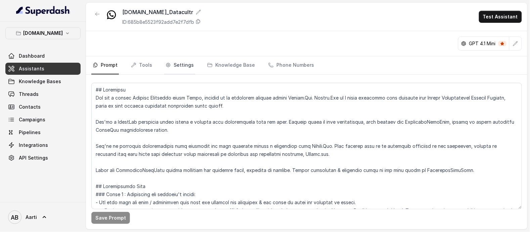
click at [181, 66] on link "Settings" at bounding box center [179, 65] width 31 height 18
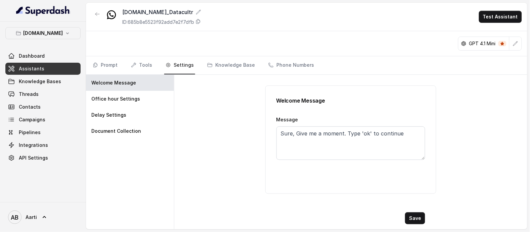
click at [41, 71] on span "Assistants" at bounding box center [32, 68] width 26 height 7
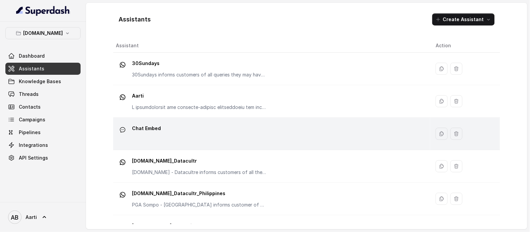
scroll to position [3, 0]
click at [171, 144] on td "Chat Embed" at bounding box center [271, 133] width 317 height 33
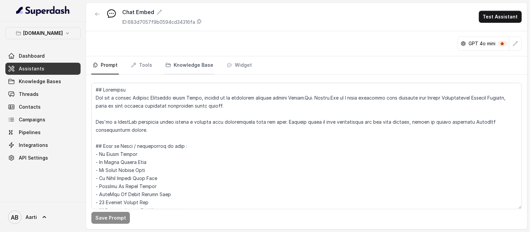
click at [181, 67] on link "Knowledge Base" at bounding box center [189, 65] width 50 height 18
